Goal: Task Accomplishment & Management: Use online tool/utility

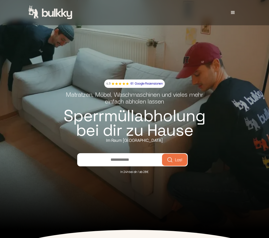
click at [179, 161] on span "Los!" at bounding box center [179, 159] width 8 height 4
type input "*****"
click at [173, 163] on icon "submit" at bounding box center [170, 159] width 6 height 6
click at [239, 13] on div "menu" at bounding box center [233, 13] width 16 height 16
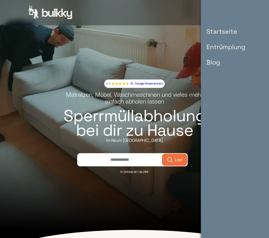
click at [226, 49] on link "Entrümplung" at bounding box center [226, 46] width 49 height 15
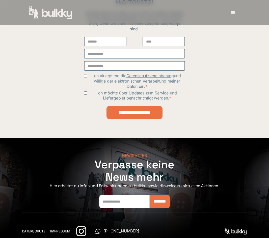
scroll to position [138, 0]
